Goal: Task Accomplishment & Management: Manage account settings

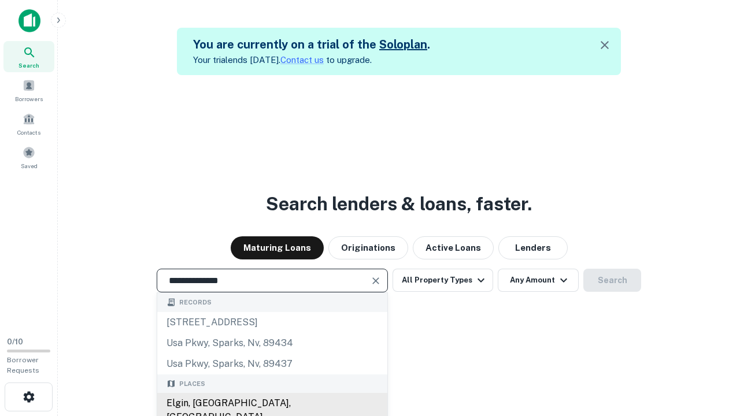
click at [272, 403] on div "Elgin, [GEOGRAPHIC_DATA], [GEOGRAPHIC_DATA]" at bounding box center [272, 410] width 230 height 35
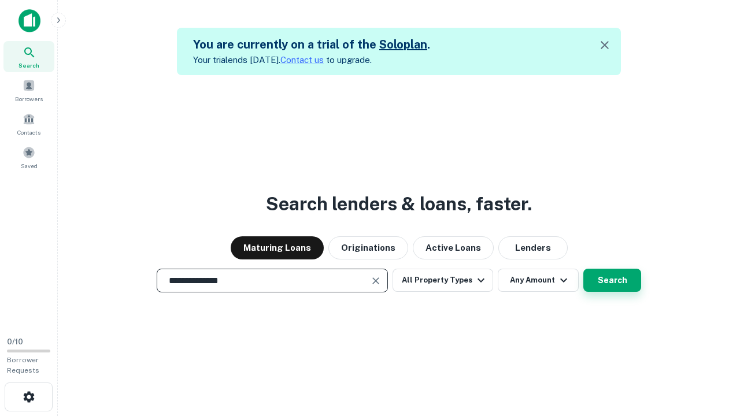
type input "**********"
click at [583, 269] on button "Search" at bounding box center [612, 280] width 58 height 23
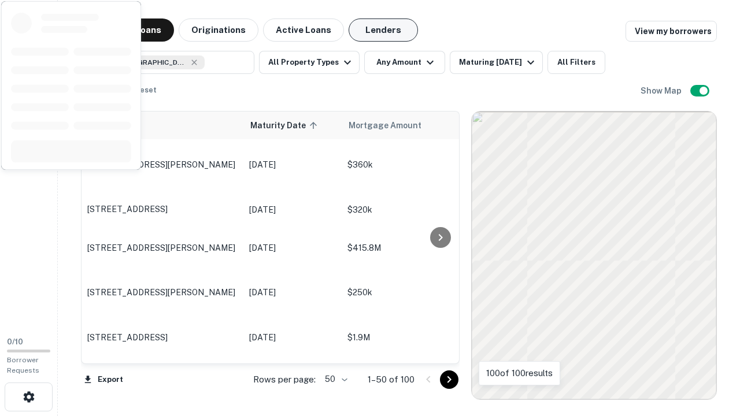
click at [383, 30] on button "Lenders" at bounding box center [382, 29] width 69 height 23
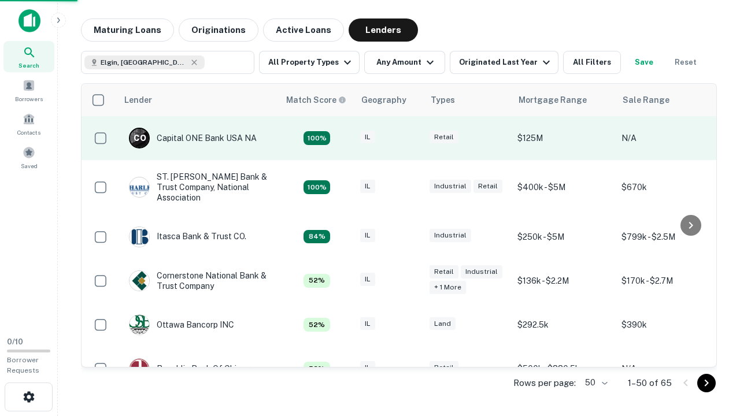
click at [410, 138] on div "IL" at bounding box center [389, 139] width 58 height 16
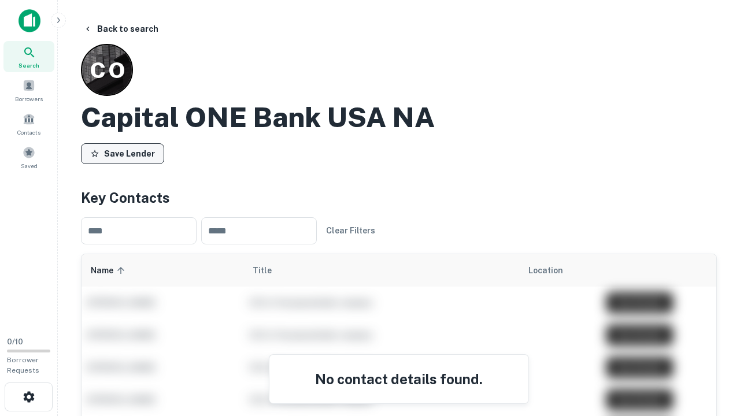
click at [122, 153] on button "Save Lender" at bounding box center [122, 153] width 83 height 21
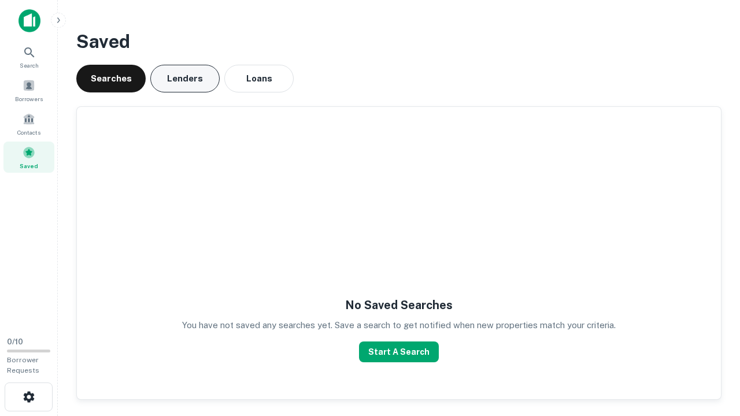
click at [185, 79] on button "Lenders" at bounding box center [184, 79] width 69 height 28
